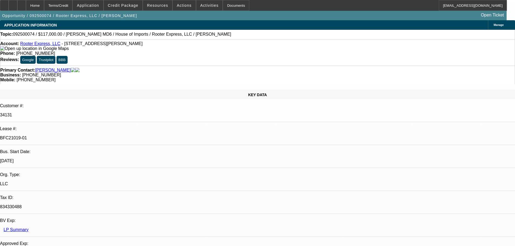
select select "0"
select select "2"
select select "0"
select select "6"
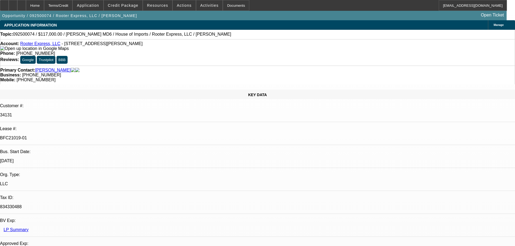
select select "0"
select select "2"
select select "0"
select select "6"
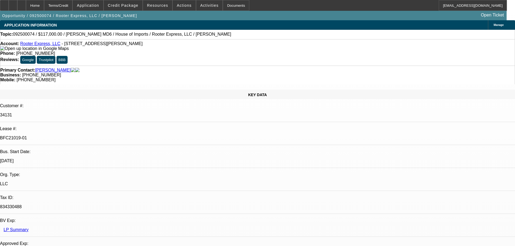
select select "0.1"
select select "0"
select select "2"
select select "0"
select select "6"
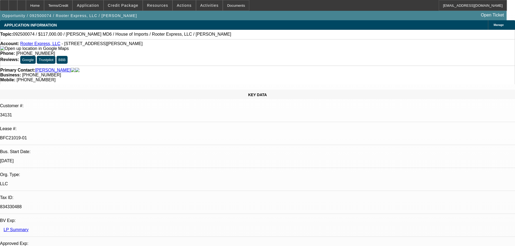
select select "0"
select select "3"
select select "0"
select select "6"
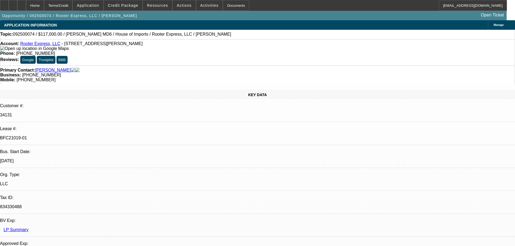
scroll to position [826, 0]
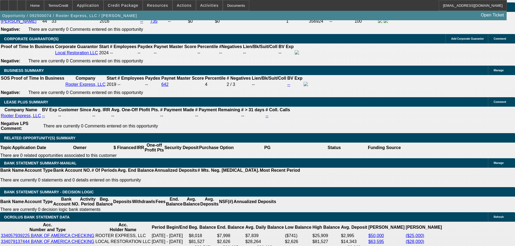
scroll to position [907, 0]
